Goal: Task Accomplishment & Management: Manage account settings

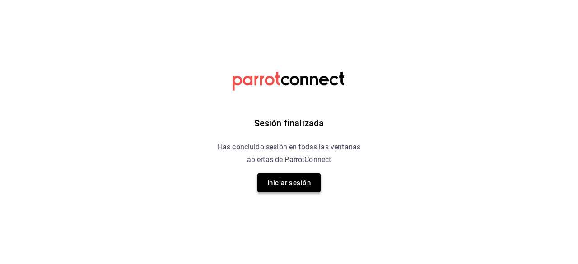
click at [272, 191] on button "Iniciar sesión" at bounding box center [288, 182] width 63 height 19
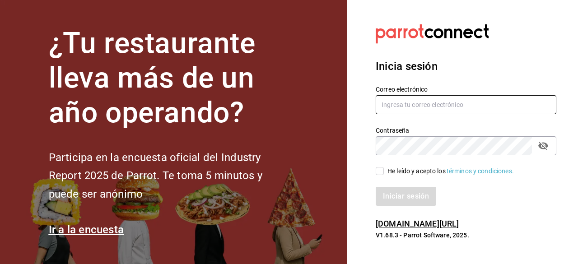
type input "[PERSON_NAME][EMAIL_ADDRESS][PERSON_NAME][DOMAIN_NAME]"
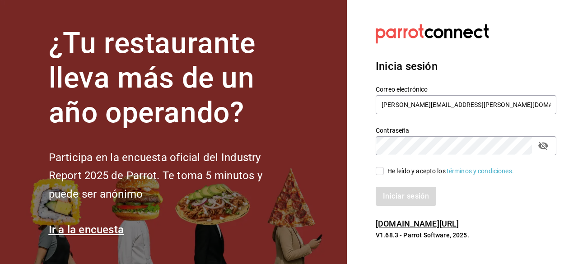
click at [379, 173] on input "He leído y acepto los Términos y condiciones." at bounding box center [380, 171] width 8 height 8
checkbox input "true"
click at [407, 193] on button "Iniciar sesión" at bounding box center [406, 196] width 61 height 19
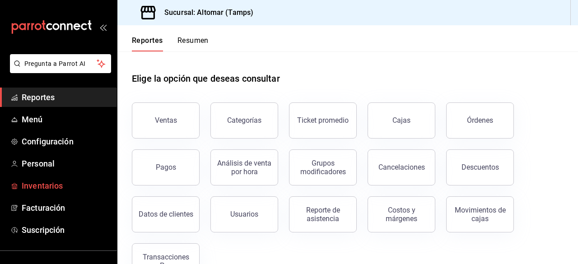
click at [39, 189] on span "Inventarios" at bounding box center [66, 186] width 88 height 12
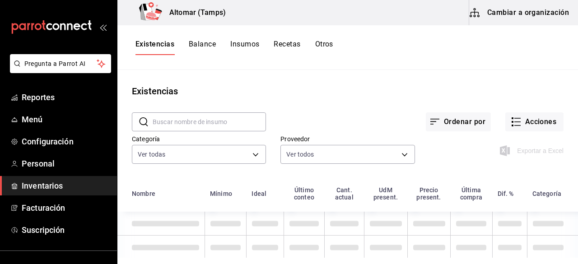
click at [486, 19] on button "Cambiar a organización" at bounding box center [520, 12] width 102 height 25
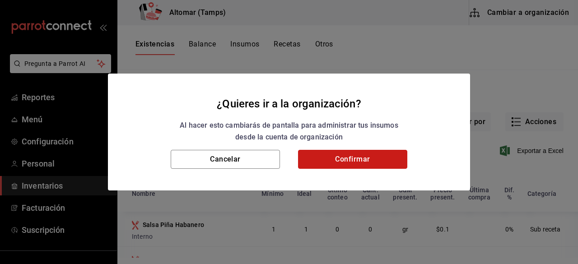
click at [341, 158] on button "Confirmar" at bounding box center [352, 159] width 109 height 19
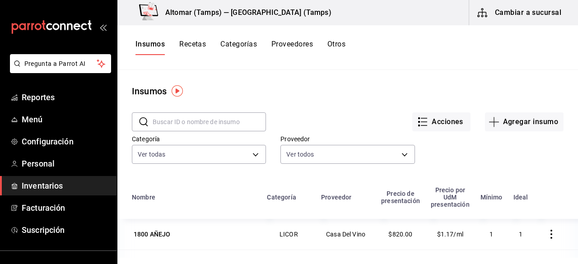
click at [204, 42] on button "Recetas" at bounding box center [192, 47] width 27 height 15
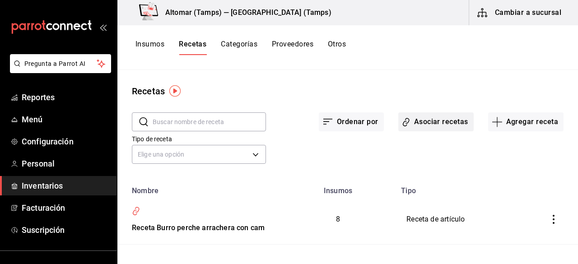
click at [425, 121] on button "Asociar recetas" at bounding box center [435, 121] width 75 height 19
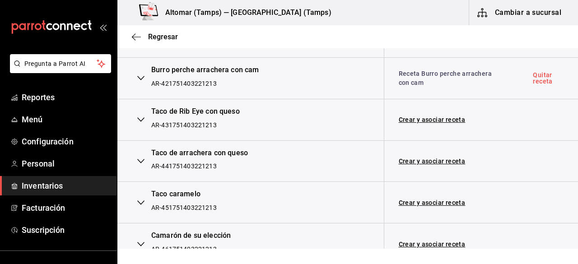
scroll to position [1705, 0]
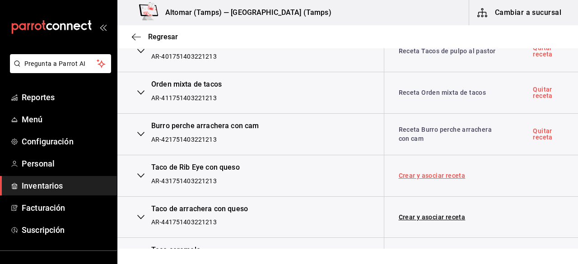
click at [419, 173] on link "Crear y asociar receta" at bounding box center [432, 175] width 67 height 6
click at [412, 172] on link "Receta Taco de Rib Eye con queso" at bounding box center [450, 175] width 103 height 7
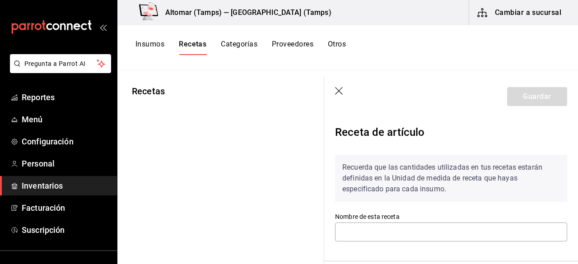
type input "Receta Taco de Rib Eye con queso"
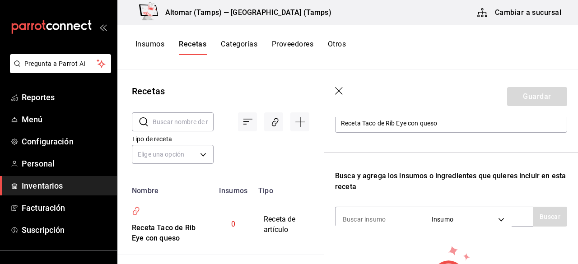
scroll to position [113, 0]
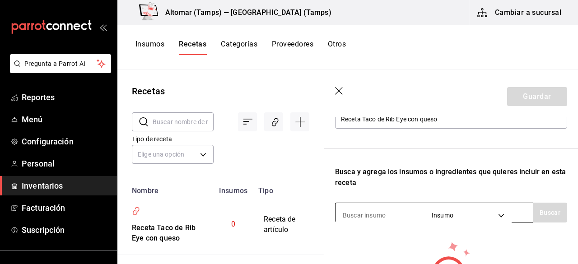
click at [400, 217] on input at bounding box center [380, 215] width 90 height 19
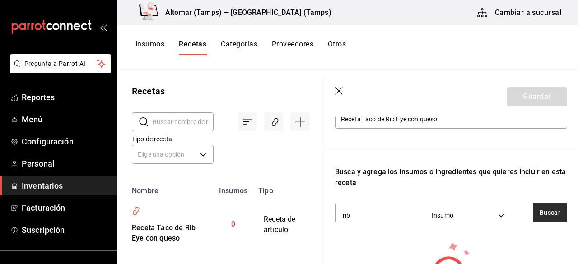
type input "rib"
click at [540, 213] on button "Buscar" at bounding box center [550, 213] width 34 height 20
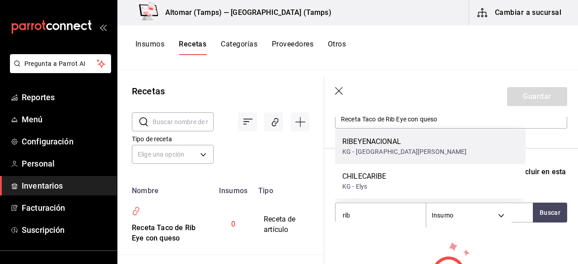
click at [409, 149] on div "RIBEYENACIONAL KG - Casa de Leon" at bounding box center [430, 146] width 191 height 35
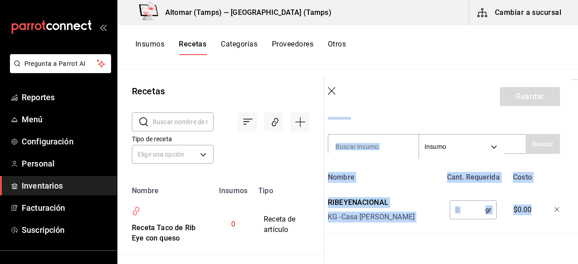
scroll to position [182, 7]
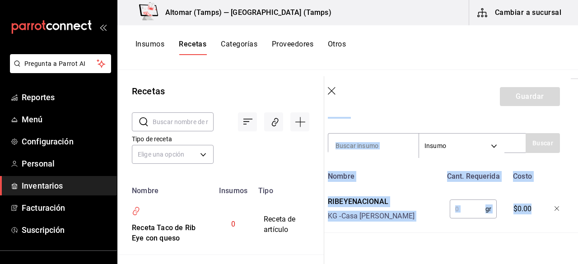
drag, startPoint x: 577, startPoint y: 157, endPoint x: 575, endPoint y: 186, distance: 29.9
click at [575, 186] on section "Guardar Receta de artículo Recuerda que las cantidades utilizadas en tus receta…" at bounding box center [451, 170] width 254 height 188
click at [432, 197] on div "RIBEYENACIONAL KG - Casa de Leon" at bounding box center [383, 207] width 118 height 29
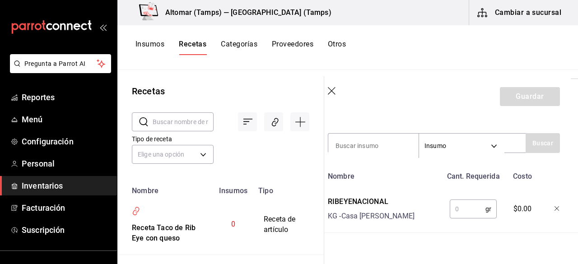
click at [461, 210] on input "text" at bounding box center [468, 209] width 36 height 18
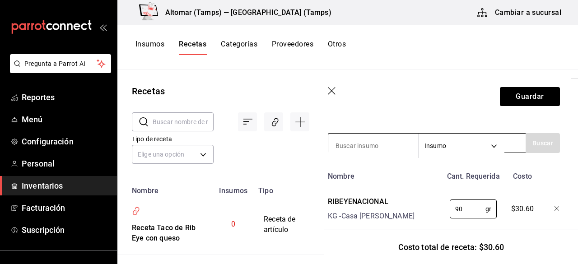
type input "90"
click at [379, 145] on input at bounding box center [373, 145] width 90 height 19
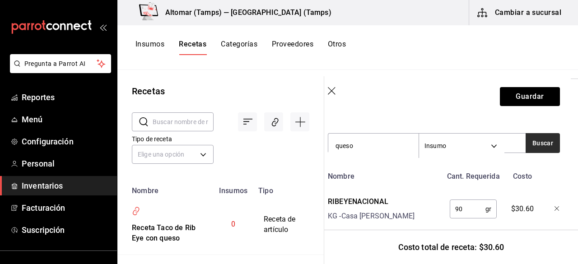
type input "queso"
click at [528, 141] on button "Buscar" at bounding box center [543, 143] width 34 height 20
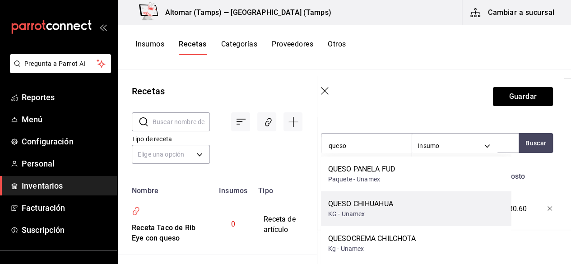
click at [392, 198] on div "QUESO CHIHUAHUA KG - Unamex" at bounding box center [416, 208] width 191 height 35
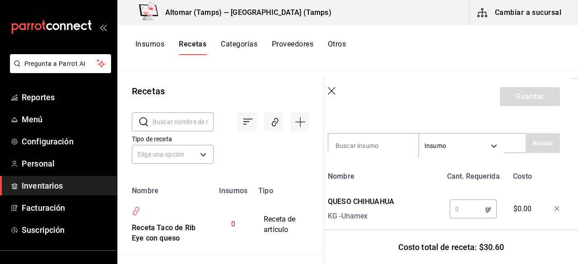
click at [454, 205] on input "text" at bounding box center [468, 209] width 36 height 18
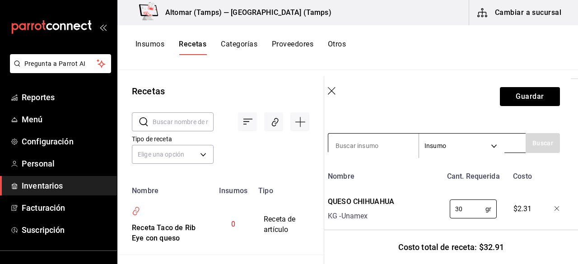
type input "30"
click at [369, 143] on input at bounding box center [373, 145] width 90 height 19
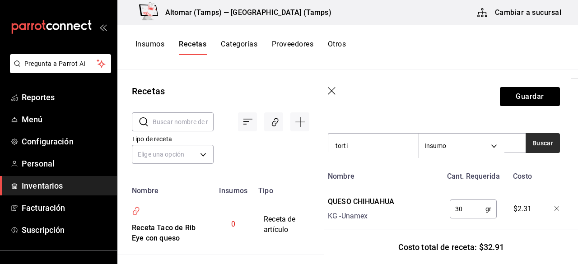
type input "torti"
click at [532, 146] on button "Buscar" at bounding box center [543, 143] width 34 height 20
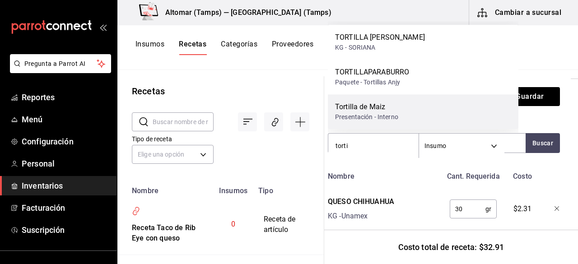
click at [383, 107] on div "Tortilla de Maiz" at bounding box center [366, 107] width 63 height 11
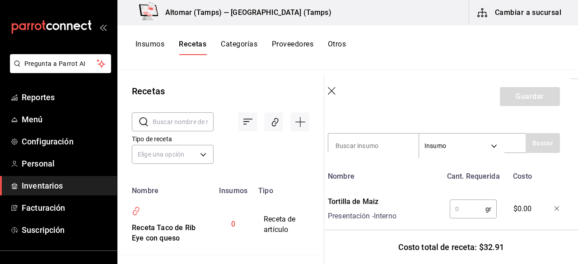
click at [458, 210] on input "text" at bounding box center [468, 209] width 36 height 18
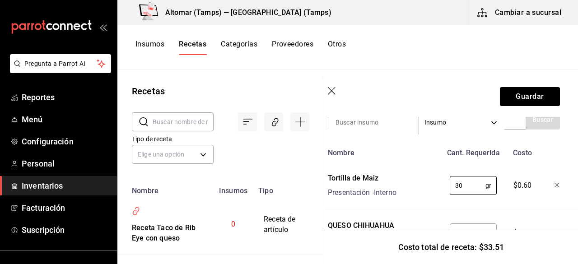
scroll to position [189, 7]
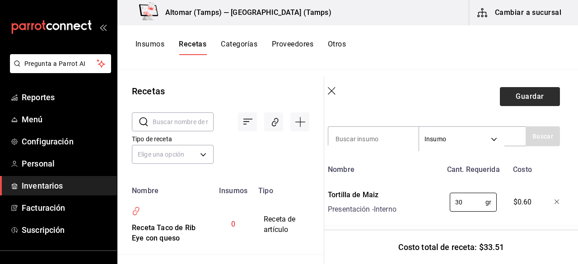
type input "30"
click at [520, 102] on button "Guardar" at bounding box center [530, 96] width 60 height 19
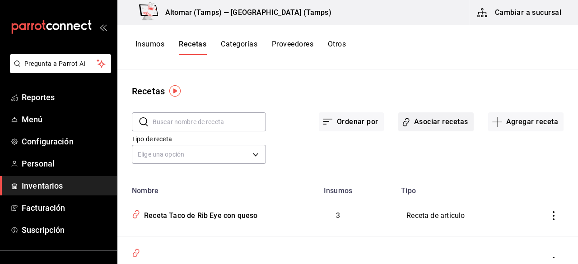
click at [437, 120] on button "Asociar recetas" at bounding box center [435, 121] width 75 height 19
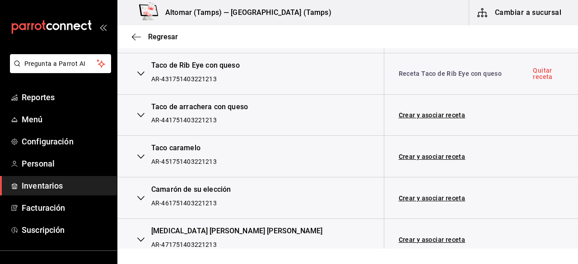
scroll to position [1801, 0]
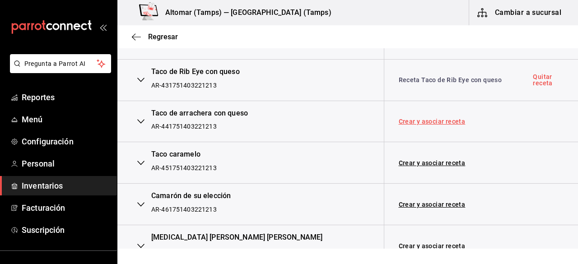
click at [424, 118] on link "Crear y asociar receta" at bounding box center [432, 121] width 67 height 6
click at [424, 114] on link "Receta Taco de arrachera con queso" at bounding box center [444, 121] width 90 height 16
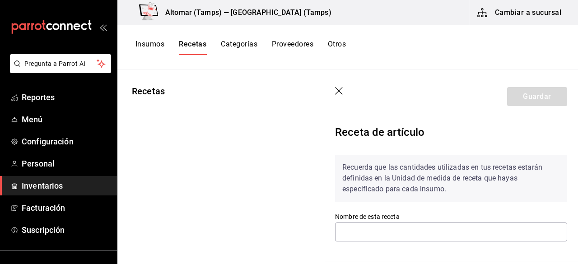
type input "Receta Taco de arrachera con queso"
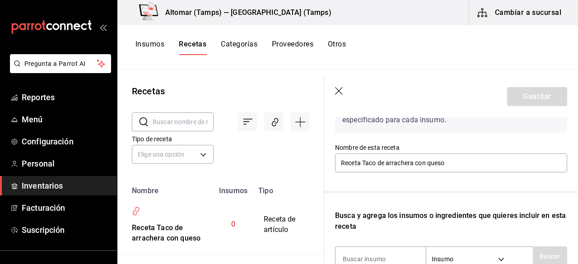
scroll to position [81, 0]
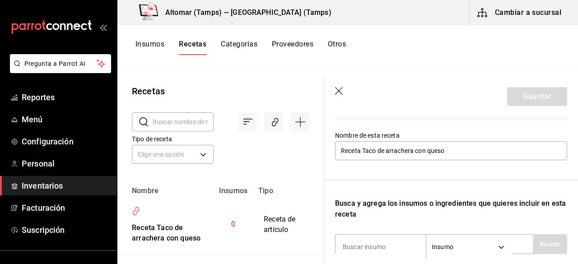
click at [577, 128] on section "Guardar Receta de artículo Recuerda que las cantidades utilizadas en tus receta…" at bounding box center [451, 170] width 254 height 188
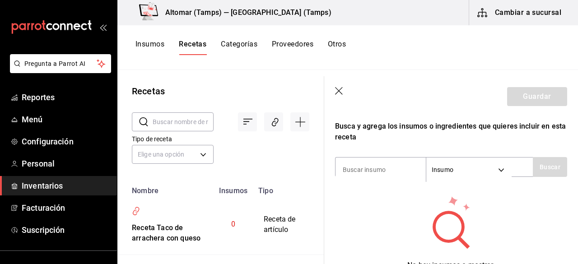
scroll to position [159, 0]
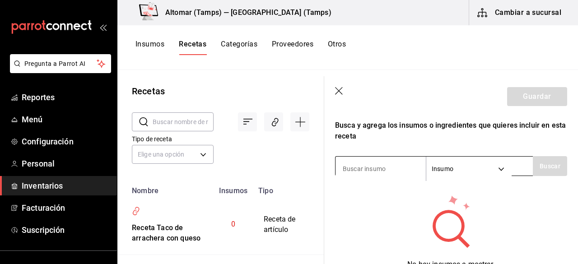
click at [371, 172] on input at bounding box center [380, 168] width 90 height 19
type input "arrachera"
click at [549, 163] on button "Buscar" at bounding box center [550, 166] width 34 height 20
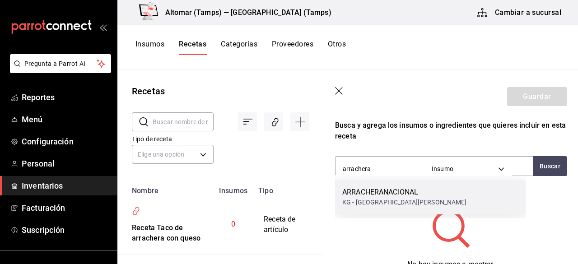
click at [383, 193] on div "ARRACHERANACIONAL" at bounding box center [404, 192] width 125 height 11
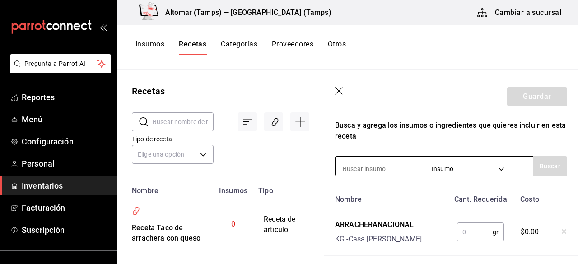
click at [382, 172] on input at bounding box center [380, 168] width 90 height 19
type input "torti"
click at [550, 163] on button "Buscar" at bounding box center [550, 166] width 34 height 20
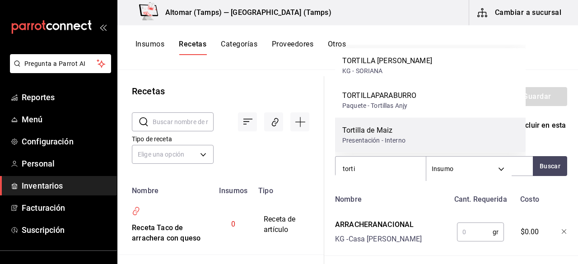
click at [411, 130] on div "Tortilla de Maiz Presentación - Interno" at bounding box center [430, 135] width 191 height 35
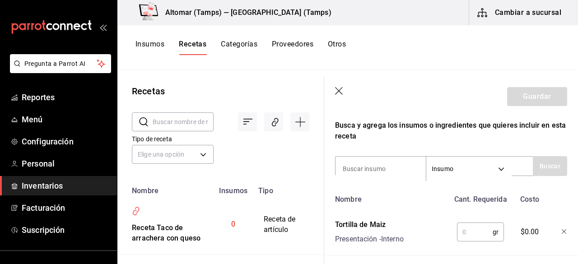
click at [464, 225] on input "text" at bounding box center [475, 232] width 36 height 18
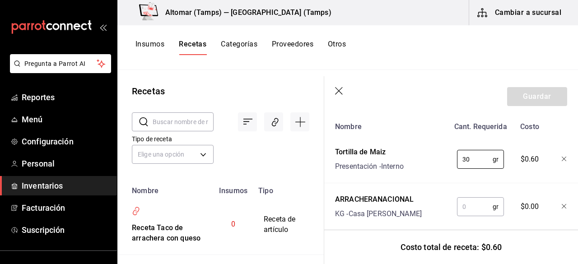
scroll to position [239, 0]
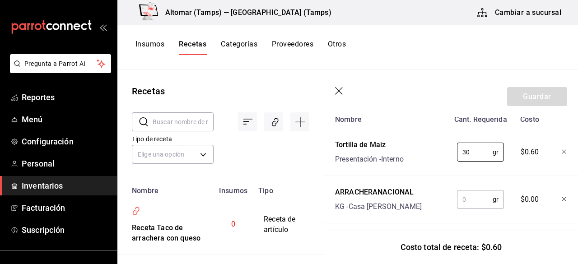
type input "30"
click at [476, 203] on input "text" at bounding box center [475, 200] width 36 height 18
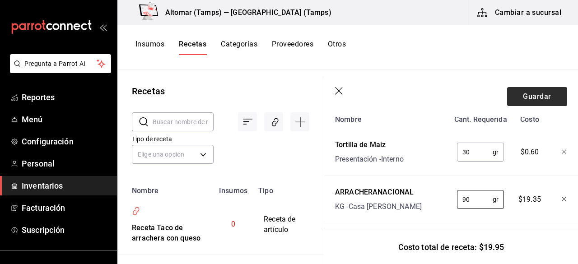
type input "90"
click at [539, 95] on button "Guardar" at bounding box center [537, 96] width 60 height 19
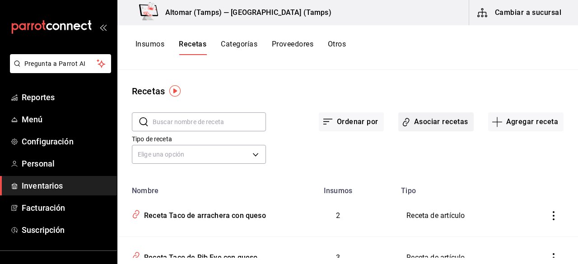
click at [450, 120] on button "Asociar recetas" at bounding box center [435, 121] width 75 height 19
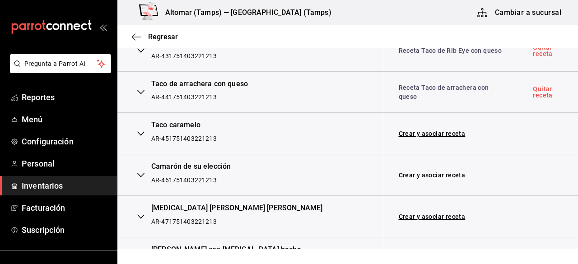
scroll to position [1824, 0]
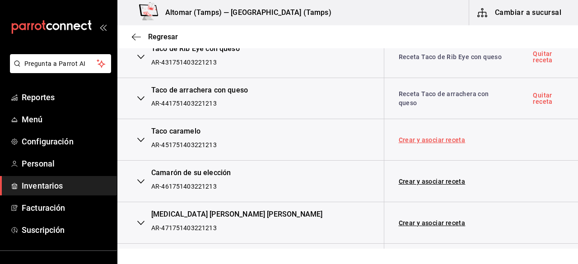
click at [427, 137] on link "Crear y asociar receta" at bounding box center [432, 140] width 67 height 6
click at [427, 136] on link "Receta Taco caramelo" at bounding box center [433, 139] width 68 height 7
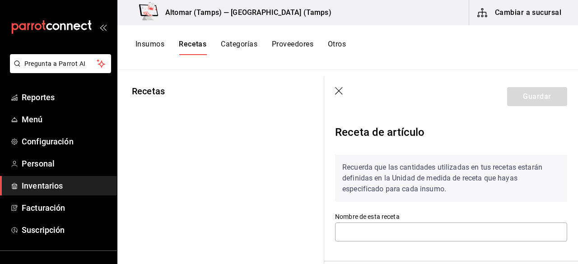
type input "Receta Taco caramelo"
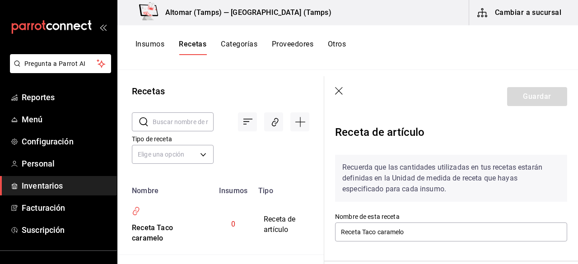
click at [577, 136] on section "Guardar Receta de artículo Recuerda que las cantidades utilizadas en tus receta…" at bounding box center [451, 170] width 254 height 188
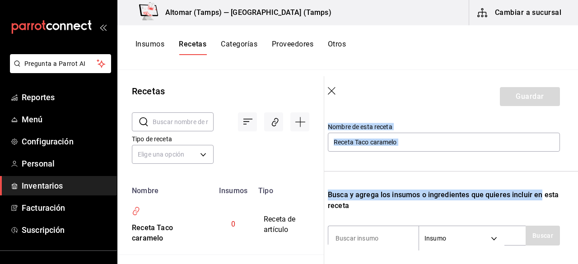
drag, startPoint x: 577, startPoint y: 168, endPoint x: 577, endPoint y: 192, distance: 24.4
click at [577, 192] on section "Guardar Receta de artículo Recuerda que las cantidades utilizadas en tus receta…" at bounding box center [451, 170] width 254 height 188
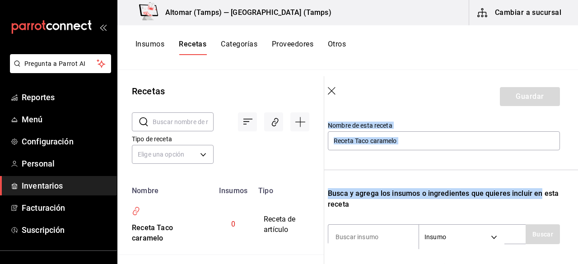
click at [561, 193] on div "Receta de artículo Recuerda que las cantidades utilizadas en tus recetas estará…" at bounding box center [444, 205] width 254 height 359
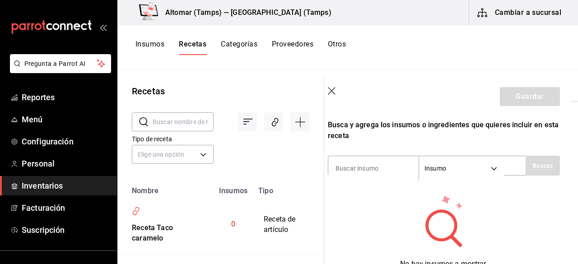
scroll to position [161, 7]
click at [391, 177] on div "Recuerda que las cantidades utilizadas en tus recetas estarán definidas en la U…" at bounding box center [444, 133] width 232 height 293
click at [375, 167] on input at bounding box center [373, 167] width 90 height 19
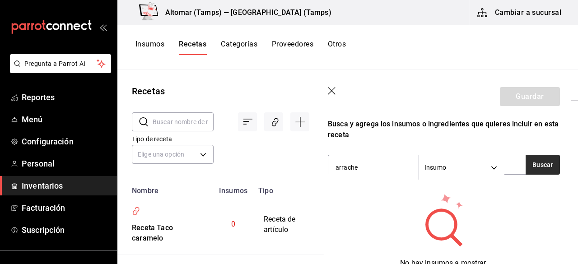
type input "arrache"
click at [526, 172] on button "Buscar" at bounding box center [543, 165] width 34 height 20
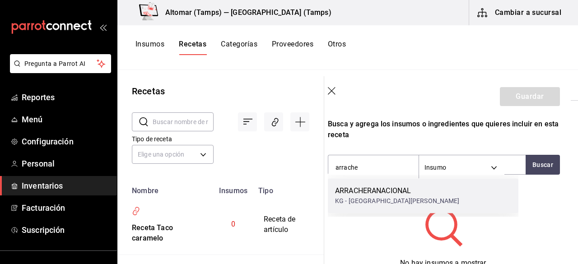
click at [407, 193] on div "ARRACHERANACIONAL" at bounding box center [397, 191] width 125 height 11
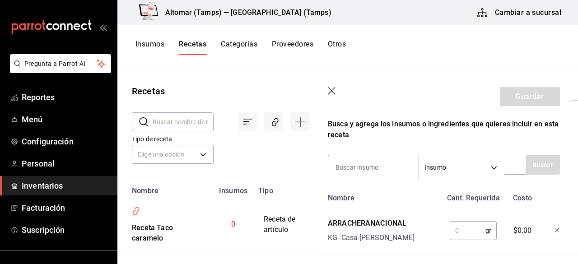
click at [466, 232] on input "text" at bounding box center [468, 231] width 36 height 18
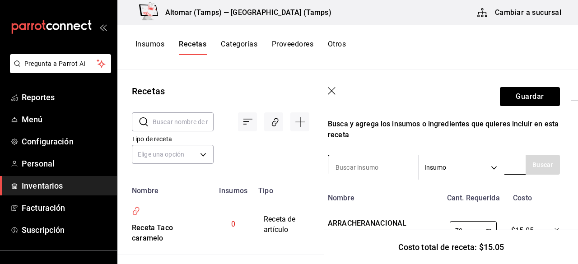
type input "70"
click at [372, 170] on input at bounding box center [373, 167] width 90 height 19
type input "frijole"
click at [538, 177] on div "Recuerda que las cantidades utilizadas en tus recetas estarán definidas en la U…" at bounding box center [444, 121] width 232 height 268
click at [536, 172] on button "Buscar" at bounding box center [543, 165] width 34 height 20
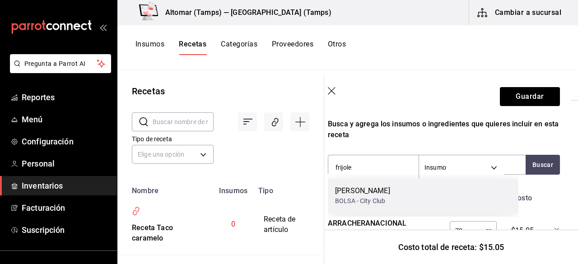
click at [414, 186] on div "FRIJOLES PINTOS BOLSA - City Club" at bounding box center [423, 195] width 191 height 35
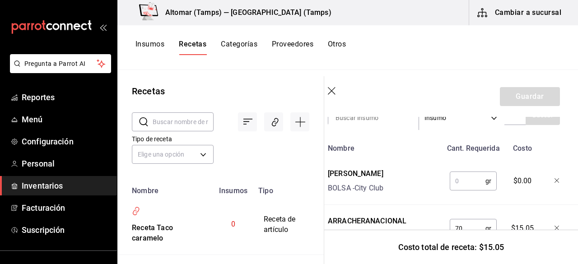
scroll to position [232, 7]
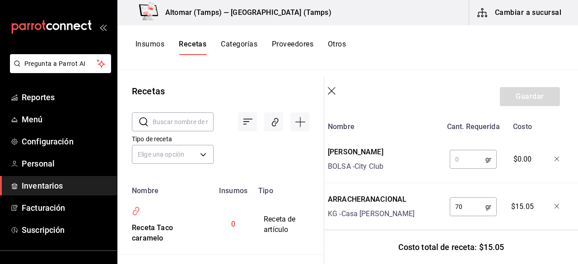
click at [461, 164] on input "text" at bounding box center [468, 159] width 36 height 18
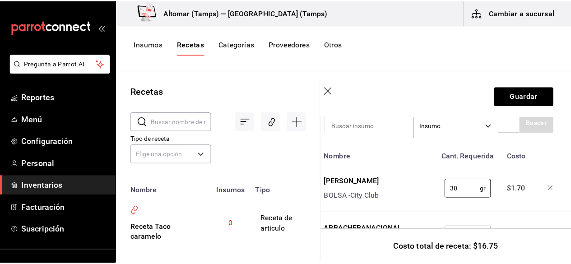
scroll to position [191, 7]
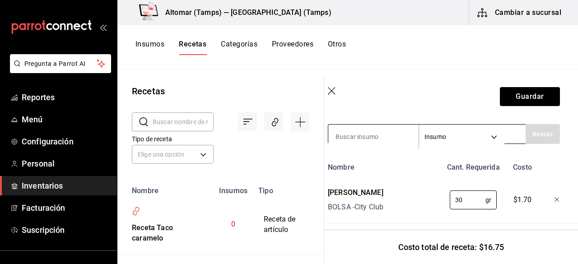
type input "30"
click at [355, 133] on input at bounding box center [373, 136] width 90 height 19
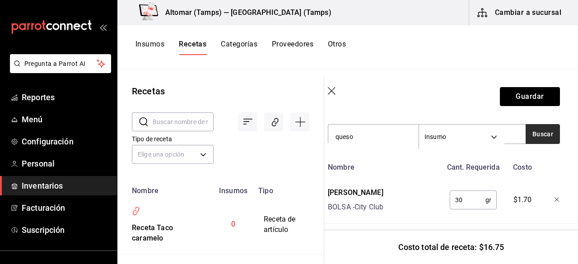
type input "queso"
click at [545, 137] on button "Buscar" at bounding box center [543, 134] width 34 height 20
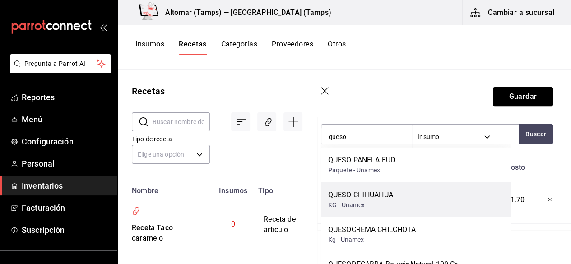
click at [412, 196] on div "QUESO CHIHUAHUA KG - Unamex" at bounding box center [416, 199] width 191 height 35
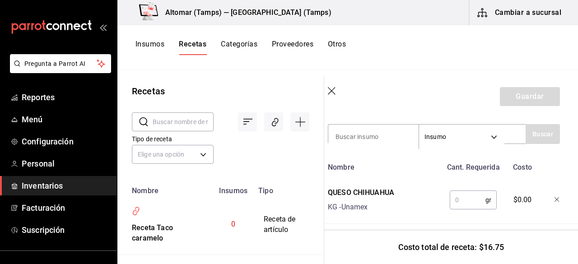
click at [472, 199] on input "text" at bounding box center [468, 200] width 36 height 18
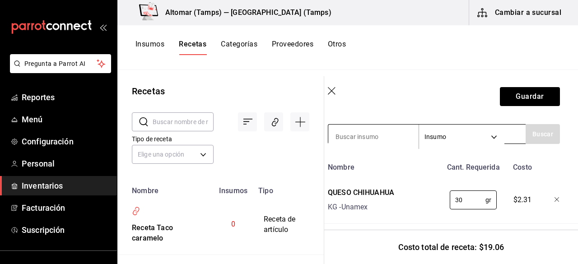
type input "30"
click at [369, 128] on div "Insumo SUPPLY" at bounding box center [427, 134] width 198 height 20
click at [365, 135] on input at bounding box center [373, 136] width 90 height 19
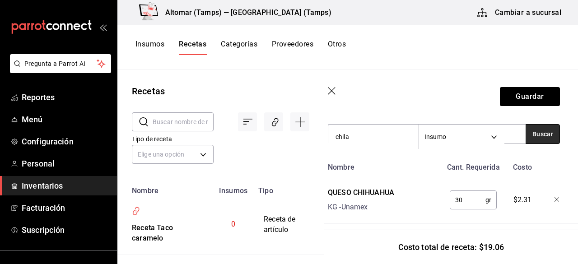
click at [533, 137] on button "Buscar" at bounding box center [543, 134] width 34 height 20
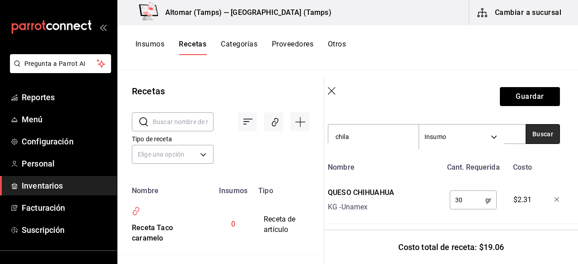
click at [533, 137] on button "Buscar" at bounding box center [543, 134] width 34 height 20
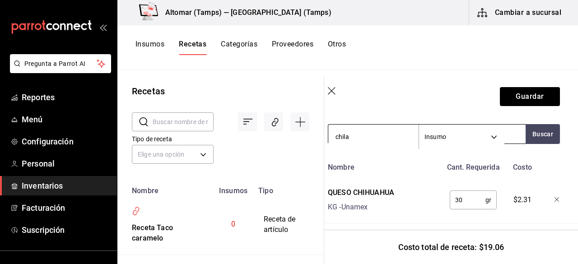
click at [392, 139] on input "chila" at bounding box center [373, 136] width 90 height 19
type input "chil"
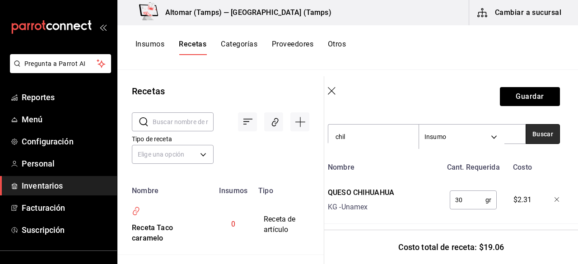
click at [526, 136] on button "Buscar" at bounding box center [543, 134] width 34 height 20
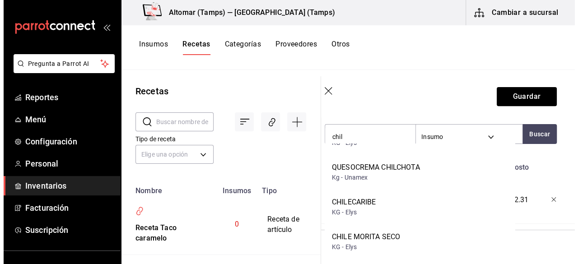
scroll to position [362, 0]
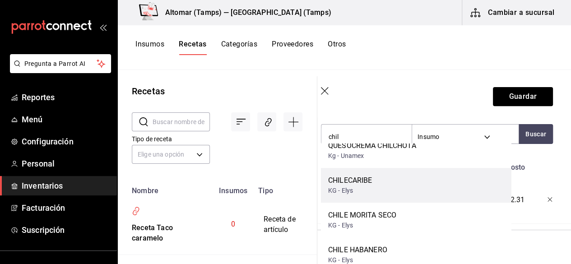
click at [396, 184] on div "CHILECARIBE KG - Elys" at bounding box center [416, 185] width 191 height 35
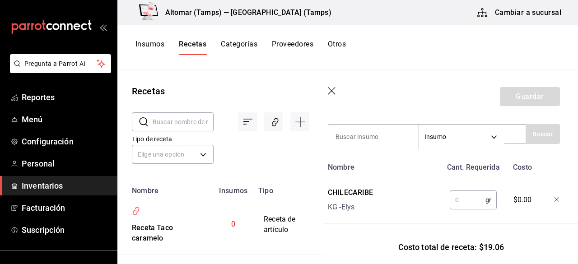
click at [465, 198] on input "text" at bounding box center [468, 200] width 36 height 18
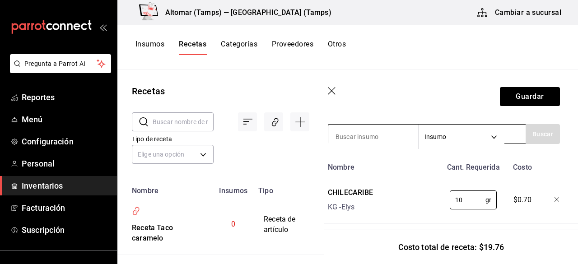
type input "10"
click at [367, 129] on input at bounding box center [373, 136] width 90 height 19
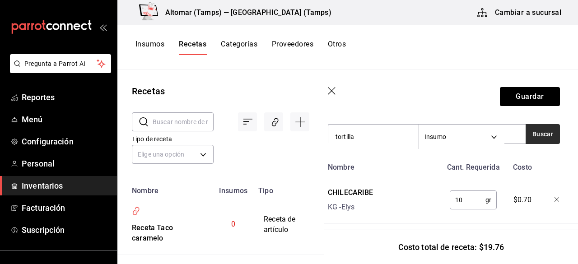
type input "tortilla"
click at [545, 133] on button "Buscar" at bounding box center [543, 134] width 34 height 20
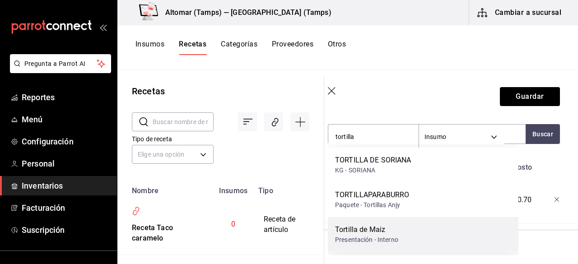
click at [402, 225] on div "Tortilla de Maiz Presentación - Interno" at bounding box center [423, 234] width 191 height 35
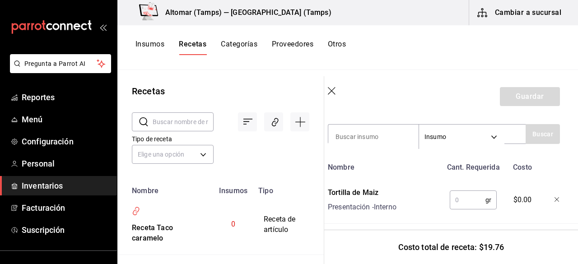
click at [464, 196] on input "text" at bounding box center [468, 200] width 36 height 18
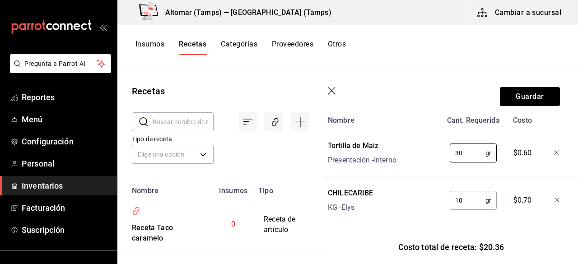
scroll to position [237, 7]
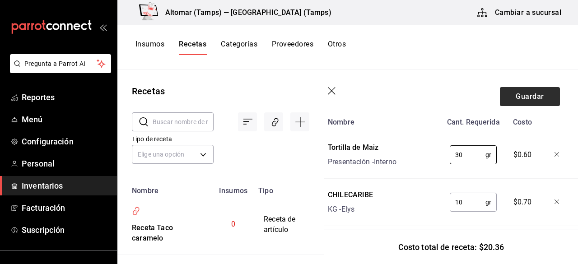
type input "30"
click at [508, 94] on button "Guardar" at bounding box center [530, 96] width 60 height 19
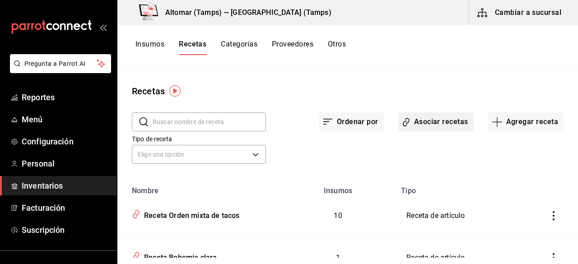
click at [410, 126] on button "Asociar recetas" at bounding box center [435, 121] width 75 height 19
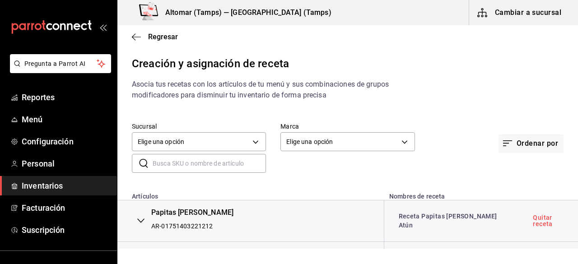
scroll to position [1611, 0]
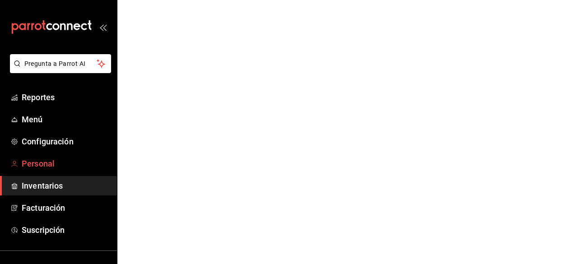
click at [45, 159] on span "Personal" at bounding box center [66, 164] width 88 height 12
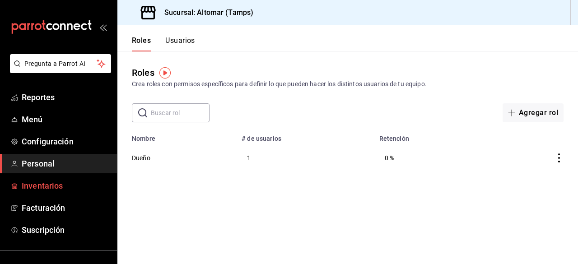
click at [46, 181] on span "Inventarios" at bounding box center [66, 186] width 88 height 12
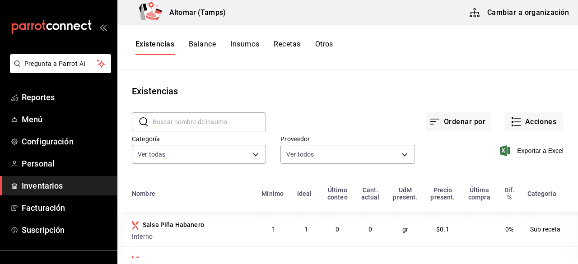
click at [508, 11] on button "Cambiar a organización" at bounding box center [520, 12] width 102 height 25
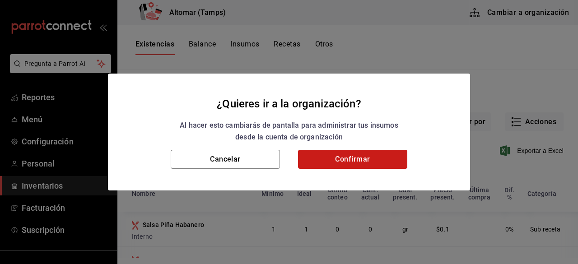
click at [350, 166] on button "Confirmar" at bounding box center [352, 159] width 109 height 19
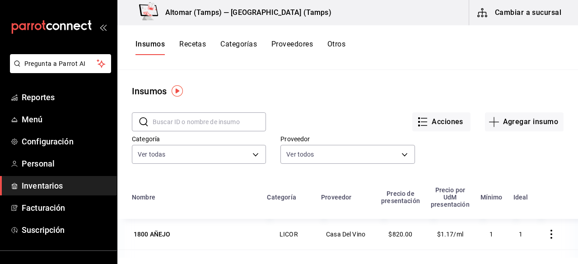
click at [201, 44] on button "Recetas" at bounding box center [192, 47] width 27 height 15
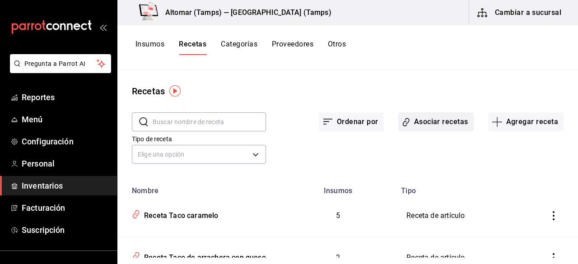
click at [406, 127] on button "Asociar recetas" at bounding box center [435, 121] width 75 height 19
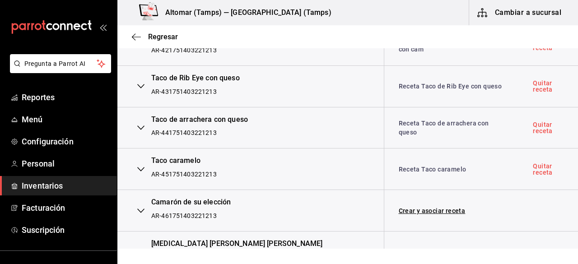
scroll to position [1788, 0]
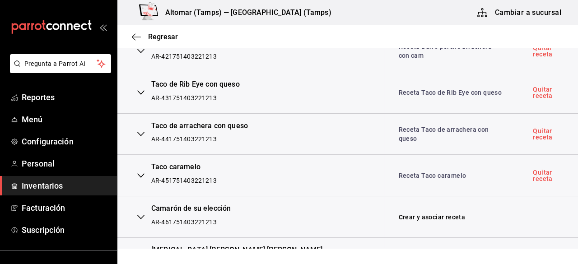
click at [568, 126] on td "Quitar receta" at bounding box center [548, 134] width 60 height 42
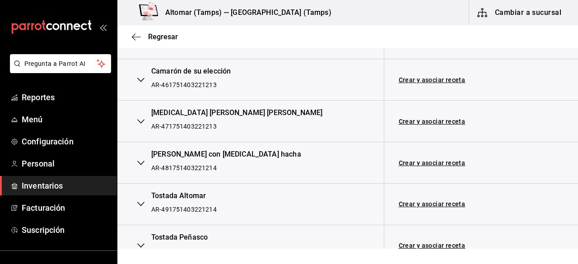
scroll to position [1932, 0]
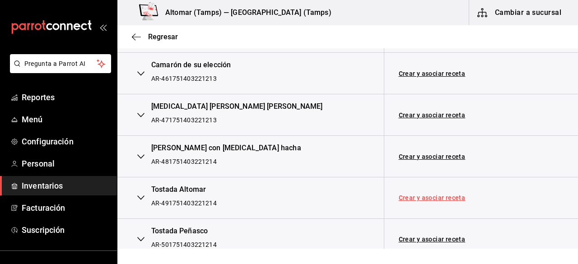
click at [433, 195] on link "Crear y asociar receta" at bounding box center [432, 198] width 67 height 6
click at [433, 194] on link "Receta Tostada Altomar" at bounding box center [436, 197] width 74 height 7
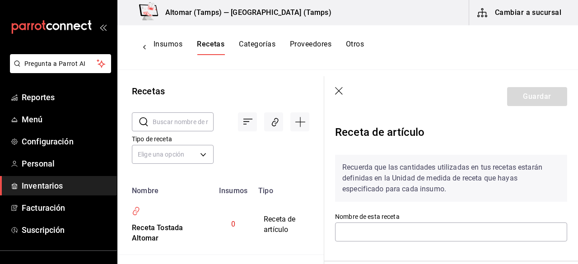
type input "Receta Tostada Altomar"
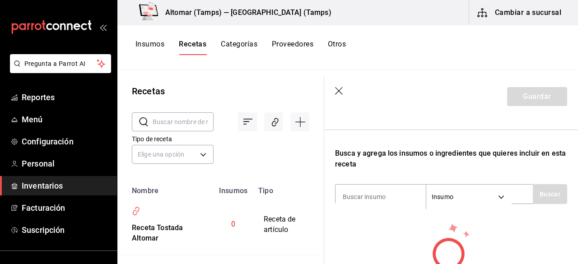
scroll to position [132, 0]
click at [359, 195] on input at bounding box center [380, 196] width 90 height 19
type input "robal"
click at [540, 184] on button "Buscar" at bounding box center [550, 194] width 34 height 20
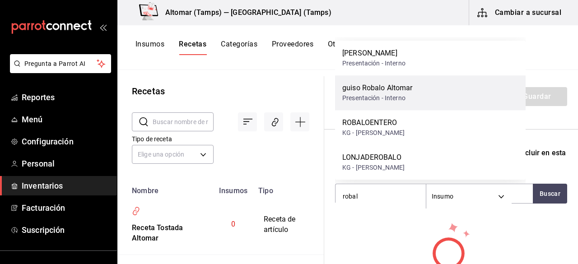
click at [472, 90] on div "guiso Robalo Altomar Presentación - Interno" at bounding box center [430, 92] width 191 height 35
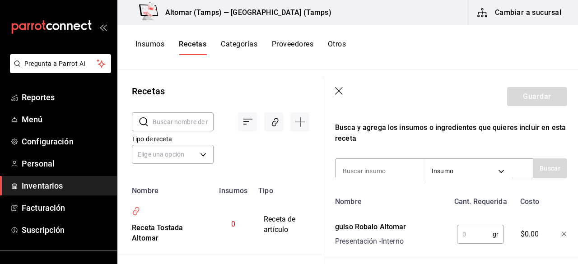
scroll to position [181, 0]
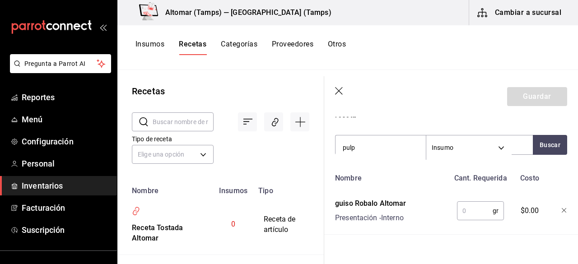
type input "pulp"
click at [537, 155] on div "Recuerda que las cantidades utilizadas en tus recetas estarán definidas en la U…" at bounding box center [451, 101] width 232 height 268
click at [535, 147] on button "Buscar" at bounding box center [550, 145] width 34 height 20
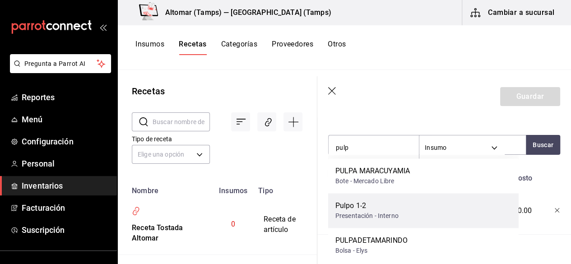
click at [409, 207] on div "Pulpo 1-2 Presentación - Interno" at bounding box center [423, 210] width 191 height 35
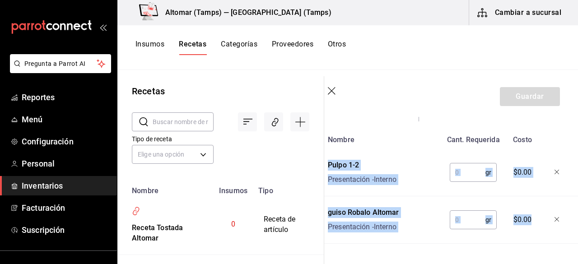
drag, startPoint x: 577, startPoint y: 182, endPoint x: 576, endPoint y: 200, distance: 18.1
click at [576, 200] on section "Guardar Receta de artículo Recuerda que las cantidades utilizadas en tus receta…" at bounding box center [451, 170] width 254 height 188
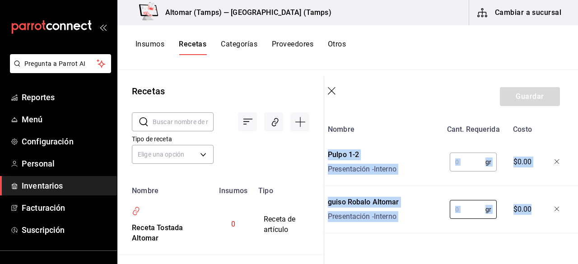
click at [457, 190] on div "Nombre Cant. Requerida Costo Pulpo 1-2 Presentación - Interno gr ​ $0.00 guiso …" at bounding box center [444, 177] width 232 height 113
click at [459, 209] on input "text" at bounding box center [468, 209] width 36 height 18
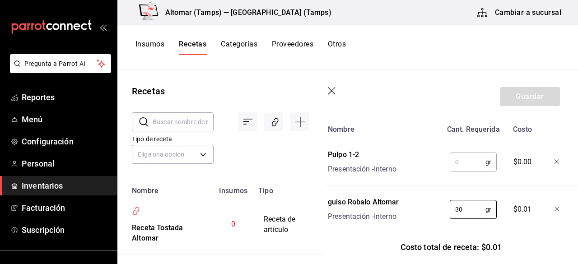
type input "30"
click at [461, 166] on input "text" at bounding box center [468, 162] width 36 height 18
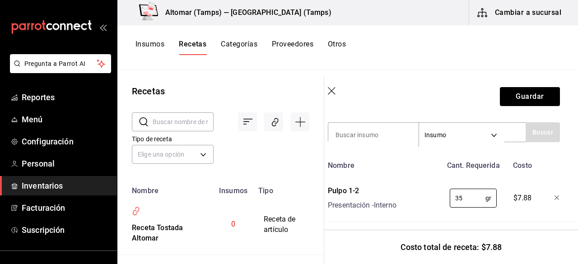
scroll to position [191, 7]
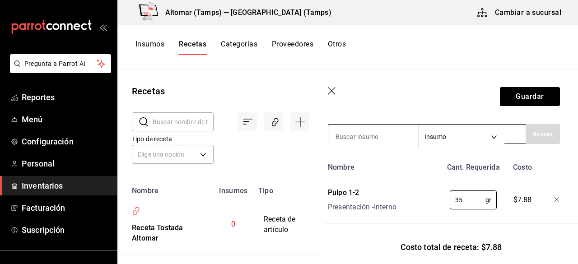
type input "35"
click at [364, 133] on input at bounding box center [373, 136] width 90 height 19
type input "1"
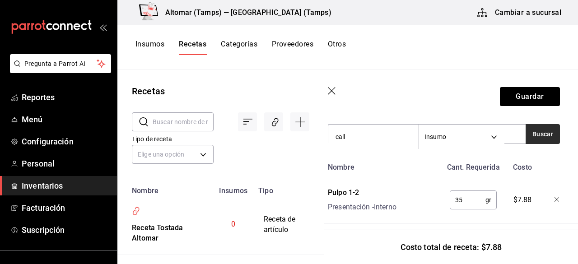
type input "call"
click at [538, 137] on button "Buscar" at bounding box center [543, 134] width 34 height 20
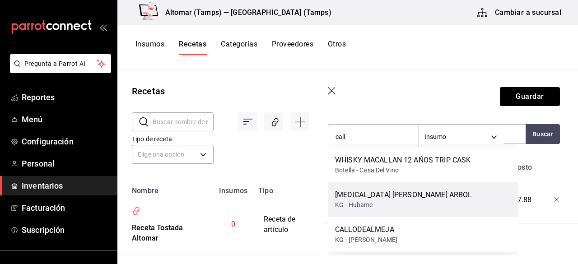
click at [419, 196] on div "CALLO DE HACHA ARBOL KG - Hubame" at bounding box center [423, 199] width 191 height 35
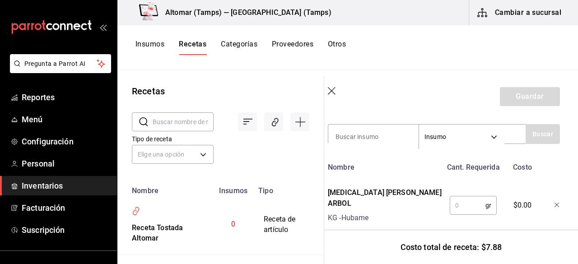
click at [461, 205] on input "text" at bounding box center [468, 205] width 36 height 18
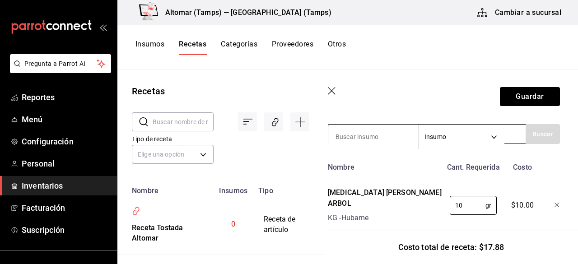
click at [381, 129] on input at bounding box center [373, 136] width 90 height 19
click at [461, 197] on input "10" at bounding box center [468, 205] width 36 height 18
type input "15"
click at [369, 127] on input at bounding box center [373, 136] width 90 height 19
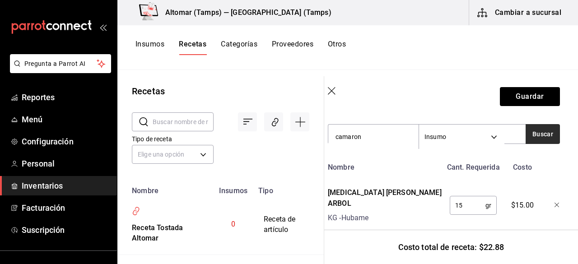
type input "camaron"
click at [530, 137] on button "Buscar" at bounding box center [543, 134] width 34 height 20
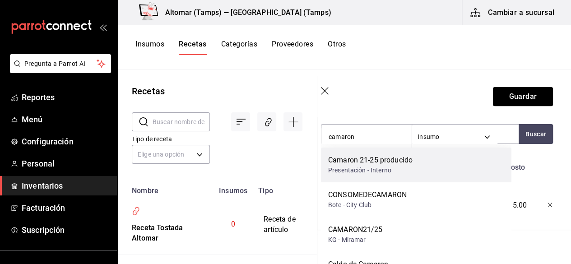
click at [449, 158] on div "Camaron 21-25 producido Presentación - Interno" at bounding box center [416, 165] width 191 height 35
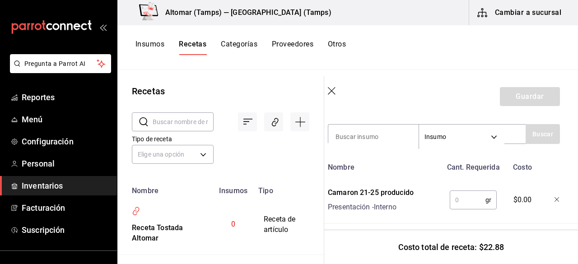
click at [456, 204] on input "text" at bounding box center [468, 200] width 36 height 18
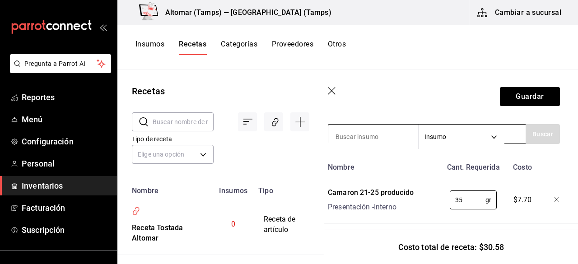
type input "35"
click at [371, 135] on input at bounding box center [373, 136] width 90 height 19
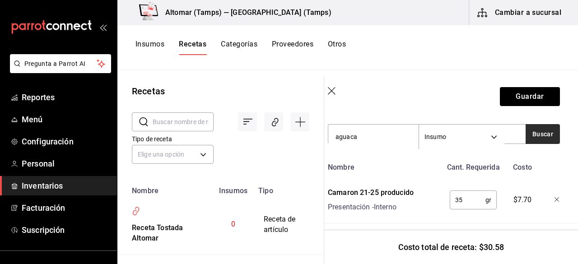
type input "aguaca"
click at [534, 135] on button "Buscar" at bounding box center [543, 134] width 34 height 20
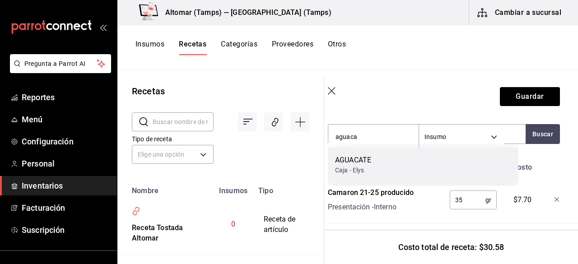
click at [409, 163] on div "AGUACATE Caja - Elys" at bounding box center [423, 165] width 191 height 35
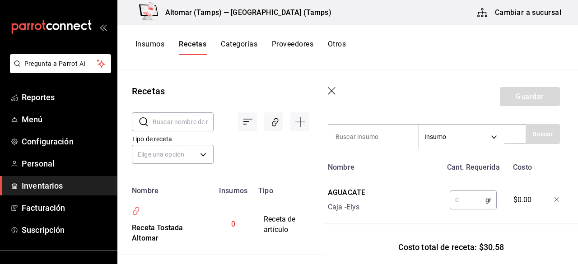
click at [468, 200] on input "text" at bounding box center [468, 200] width 36 height 18
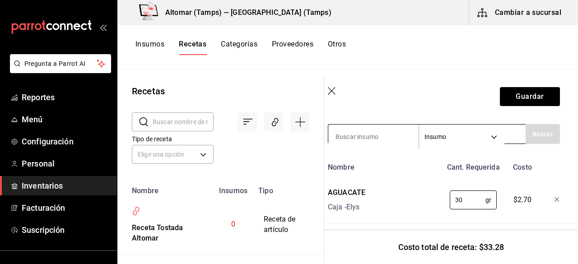
type input "30"
click at [371, 141] on input at bounding box center [373, 136] width 90 height 19
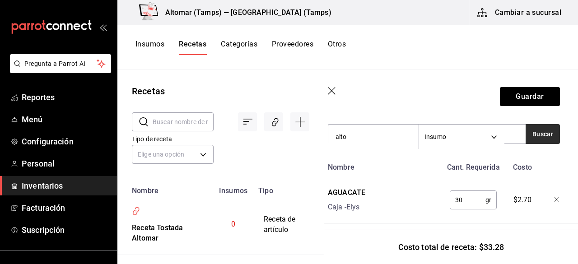
type input "alto"
click at [538, 136] on button "Buscar" at bounding box center [543, 134] width 34 height 20
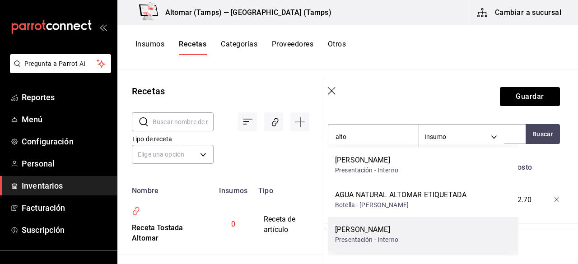
click at [445, 238] on div "Salsa Altomar Presentación - Interno" at bounding box center [423, 234] width 191 height 35
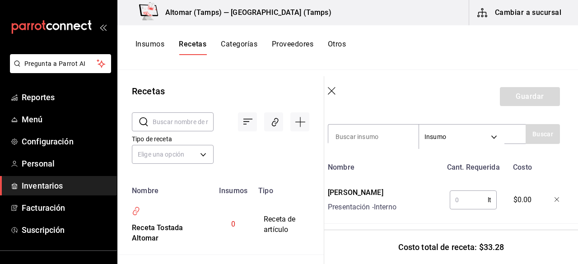
click at [463, 207] on input "text" at bounding box center [469, 200] width 38 height 18
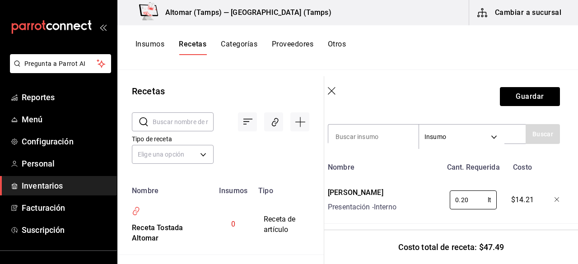
click at [548, 154] on div "Recuerda que las cantidades utilizadas en tus recetas estarán definidas en la U…" at bounding box center [444, 214] width 232 height 516
click at [471, 201] on input "0.20" at bounding box center [469, 200] width 38 height 18
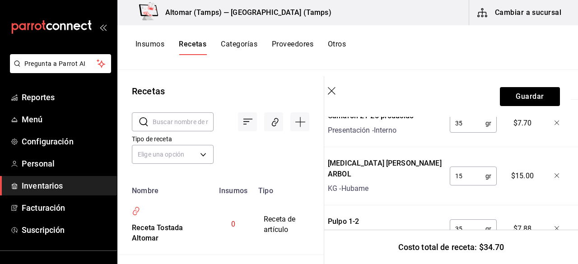
scroll to position [366, 7]
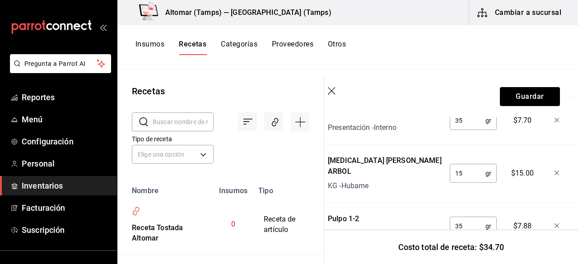
type input "0.02"
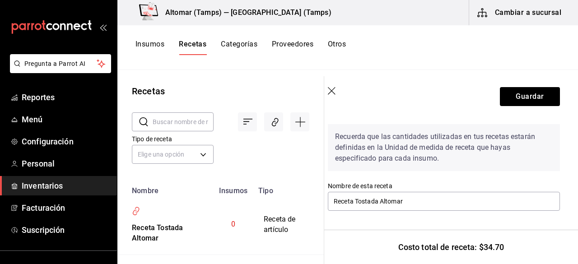
scroll to position [25, 7]
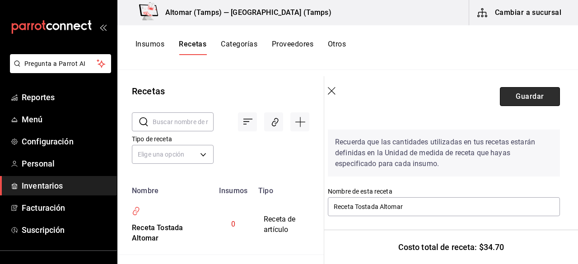
click at [525, 102] on button "Guardar" at bounding box center [530, 96] width 60 height 19
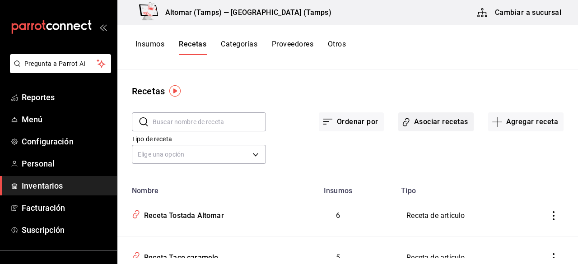
click at [440, 126] on button "Asociar recetas" at bounding box center [435, 121] width 75 height 19
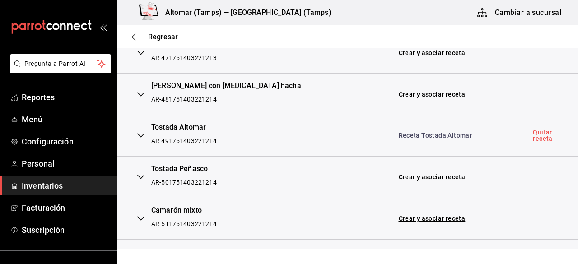
scroll to position [2000, 0]
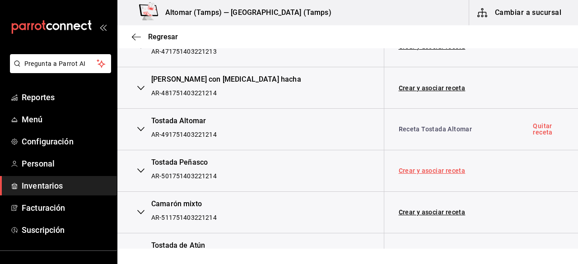
click at [452, 168] on link "Crear y asociar receta" at bounding box center [432, 171] width 67 height 6
click at [452, 167] on link "Receta Tostada [MEDICAL_DATA]" at bounding box center [449, 170] width 100 height 7
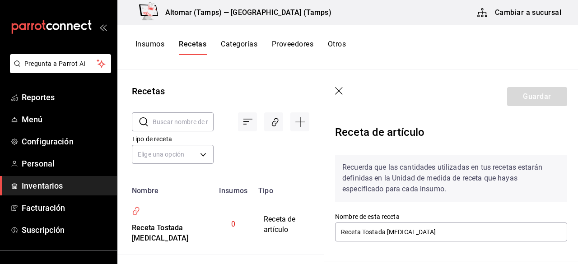
click at [540, 123] on div "Receta de artículo" at bounding box center [451, 134] width 232 height 27
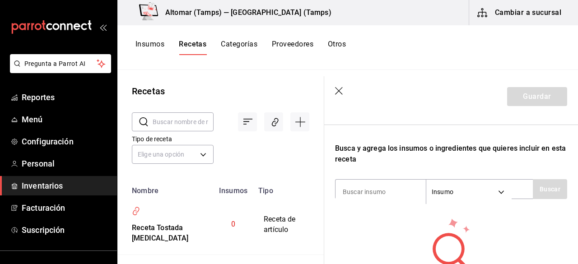
scroll to position [167, 0]
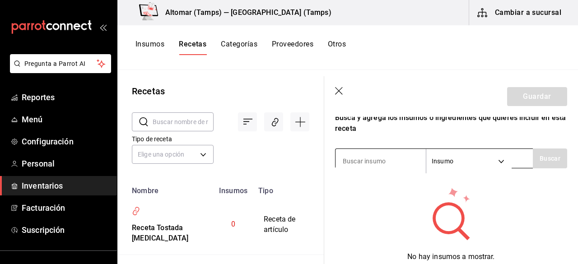
click at [342, 154] on input at bounding box center [380, 161] width 90 height 19
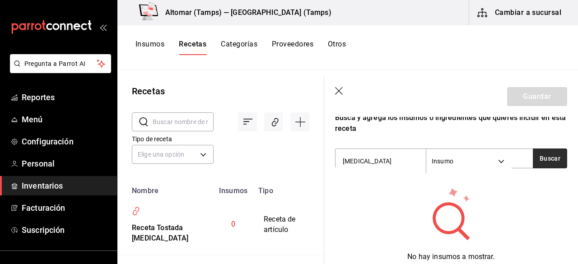
type input "[MEDICAL_DATA]"
click at [541, 153] on button "Buscar" at bounding box center [550, 159] width 34 height 20
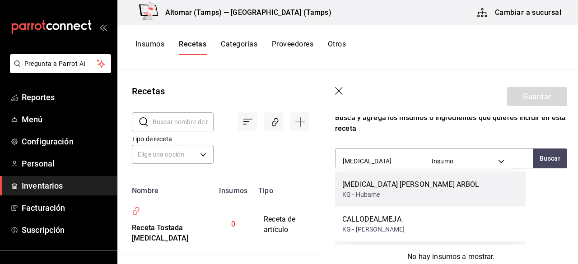
click at [405, 190] on div "KG - Hubame" at bounding box center [410, 194] width 137 height 9
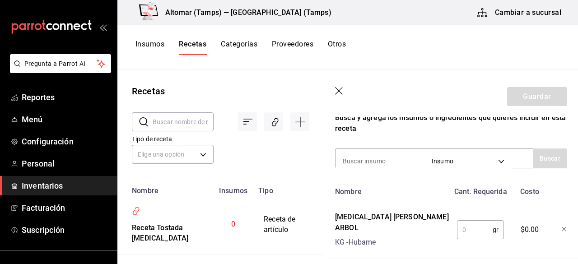
click at [470, 221] on input "text" at bounding box center [475, 230] width 36 height 18
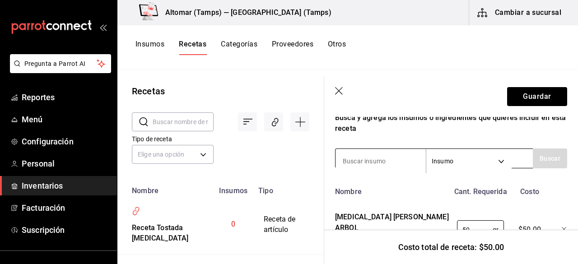
type input "50"
click at [371, 158] on input at bounding box center [380, 161] width 90 height 19
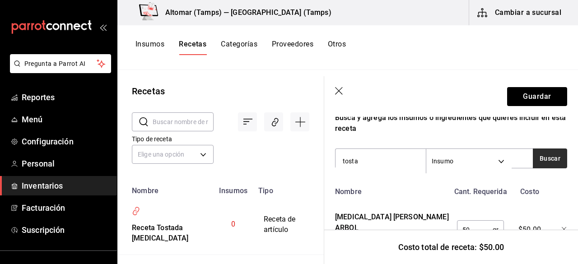
type input "tosta"
click at [547, 154] on button "Buscar" at bounding box center [550, 159] width 34 height 20
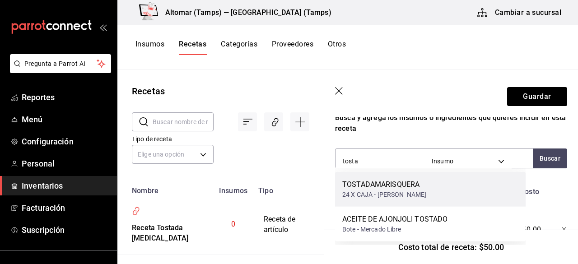
click at [434, 177] on div "TOSTADAMARISQUERA 24 X CAJA - [PERSON_NAME]" at bounding box center [430, 189] width 191 height 35
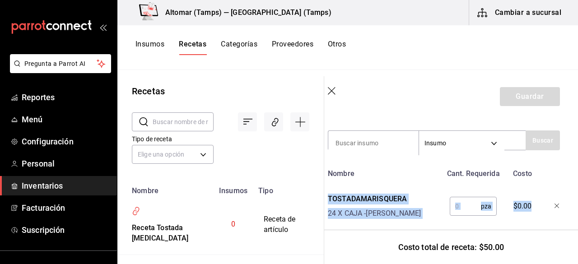
scroll to position [187, 7]
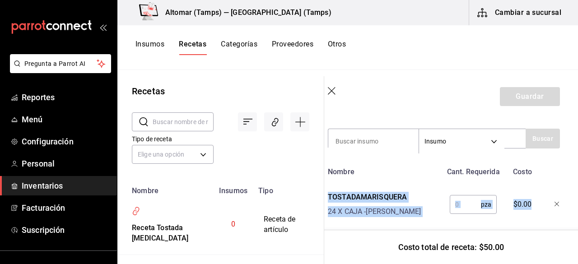
drag, startPoint x: 577, startPoint y: 173, endPoint x: 577, endPoint y: 180, distance: 7.2
click at [577, 180] on section "Guardar Receta de artículo Recuerda que las cantidades utilizadas en tus receta…" at bounding box center [451, 170] width 254 height 188
click at [470, 204] on input "text" at bounding box center [465, 205] width 31 height 18
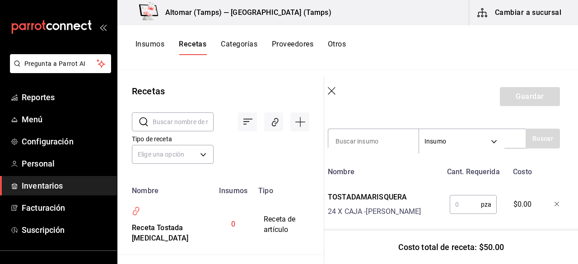
type input "1"
click at [554, 202] on icon "button" at bounding box center [556, 204] width 5 height 5
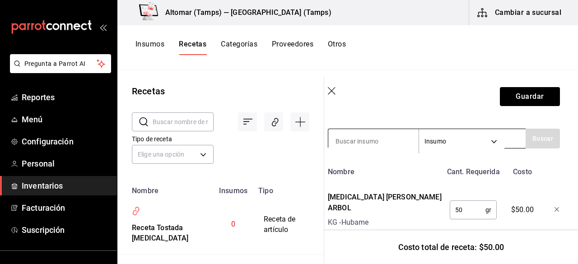
click at [358, 146] on input at bounding box center [373, 141] width 90 height 19
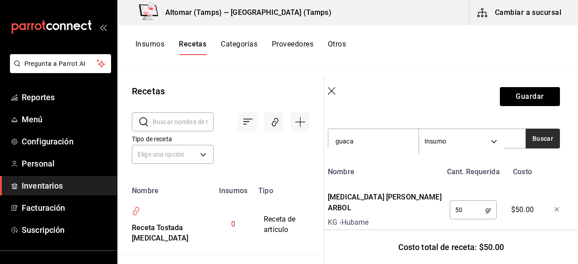
type input "guaca"
click at [528, 135] on button "Buscar" at bounding box center [543, 139] width 34 height 20
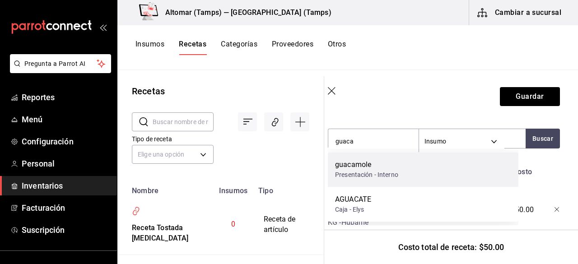
click at [435, 168] on div "guacamole Presentación - Interno" at bounding box center [423, 169] width 191 height 35
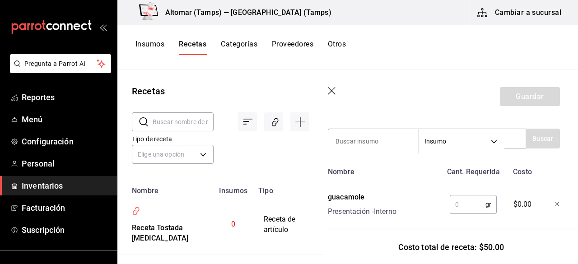
click at [463, 210] on input "text" at bounding box center [468, 205] width 36 height 18
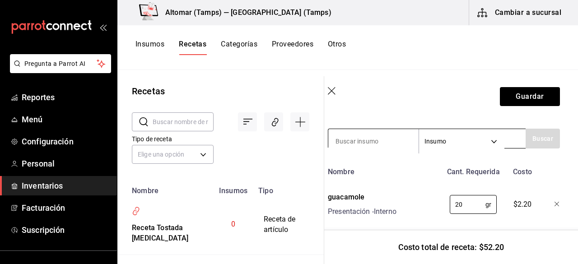
type input "20"
click at [357, 137] on input at bounding box center [373, 141] width 90 height 19
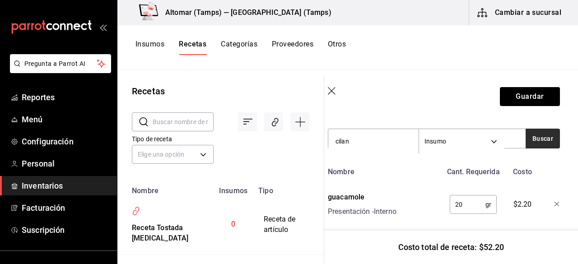
type input "cilan"
click at [539, 134] on button "Buscar" at bounding box center [543, 139] width 34 height 20
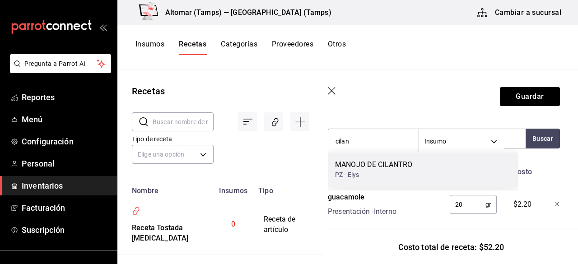
click at [446, 159] on div "MANOJO DE CILANTRO PZ - Elys" at bounding box center [423, 169] width 191 height 35
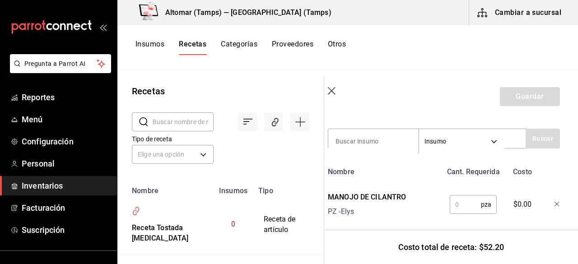
click at [464, 196] on input "text" at bounding box center [465, 205] width 31 height 18
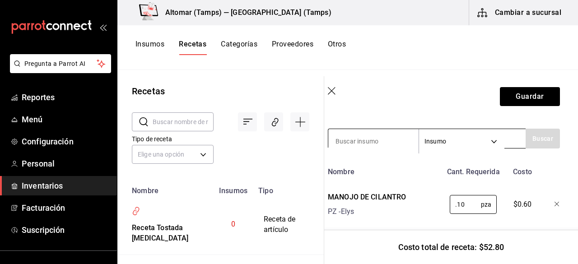
type input "0.10"
click at [364, 143] on input at bounding box center [373, 141] width 90 height 19
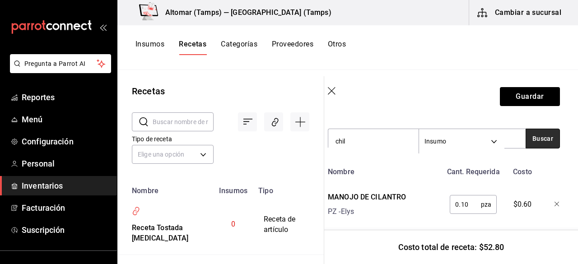
click at [530, 143] on button "Buscar" at bounding box center [543, 139] width 34 height 20
type input "chilte"
click at [530, 143] on button "Buscar" at bounding box center [543, 139] width 34 height 20
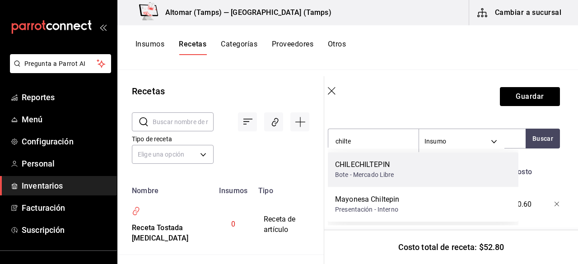
click at [427, 159] on div "CHILECHILTEPIN Bote - Mercado Libre" at bounding box center [423, 169] width 191 height 35
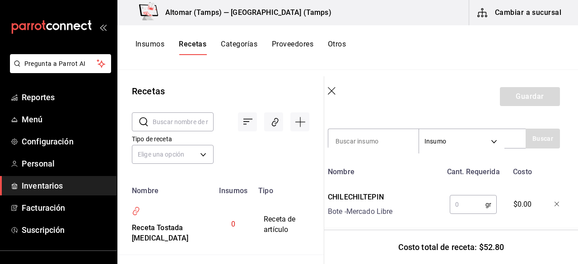
click at [462, 200] on input "text" at bounding box center [468, 205] width 36 height 18
type input "1"
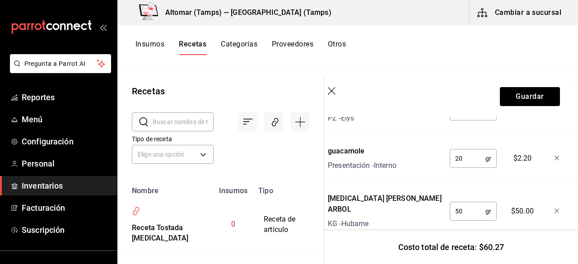
scroll to position [347, 7]
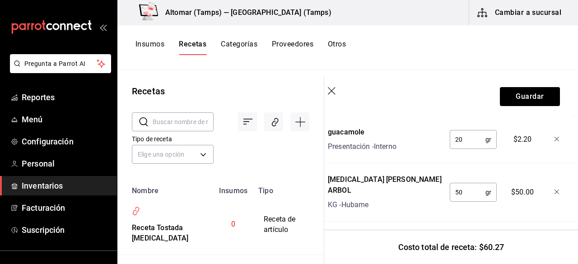
type input "5"
click at [526, 95] on button "Guardar" at bounding box center [530, 96] width 60 height 19
